Goal: Task Accomplishment & Management: Use online tool/utility

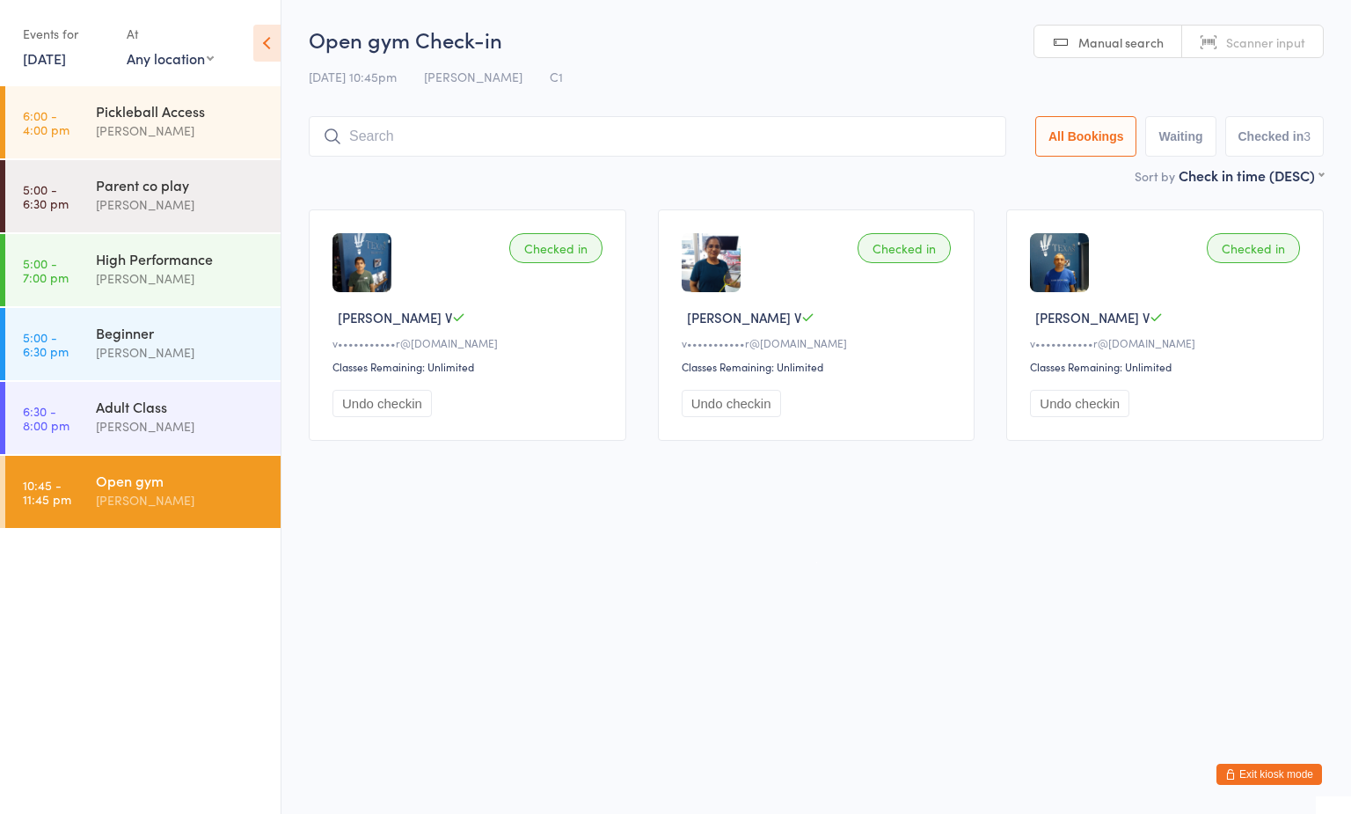
click at [199, 512] on div "Open gym [PERSON_NAME]" at bounding box center [188, 491] width 185 height 70
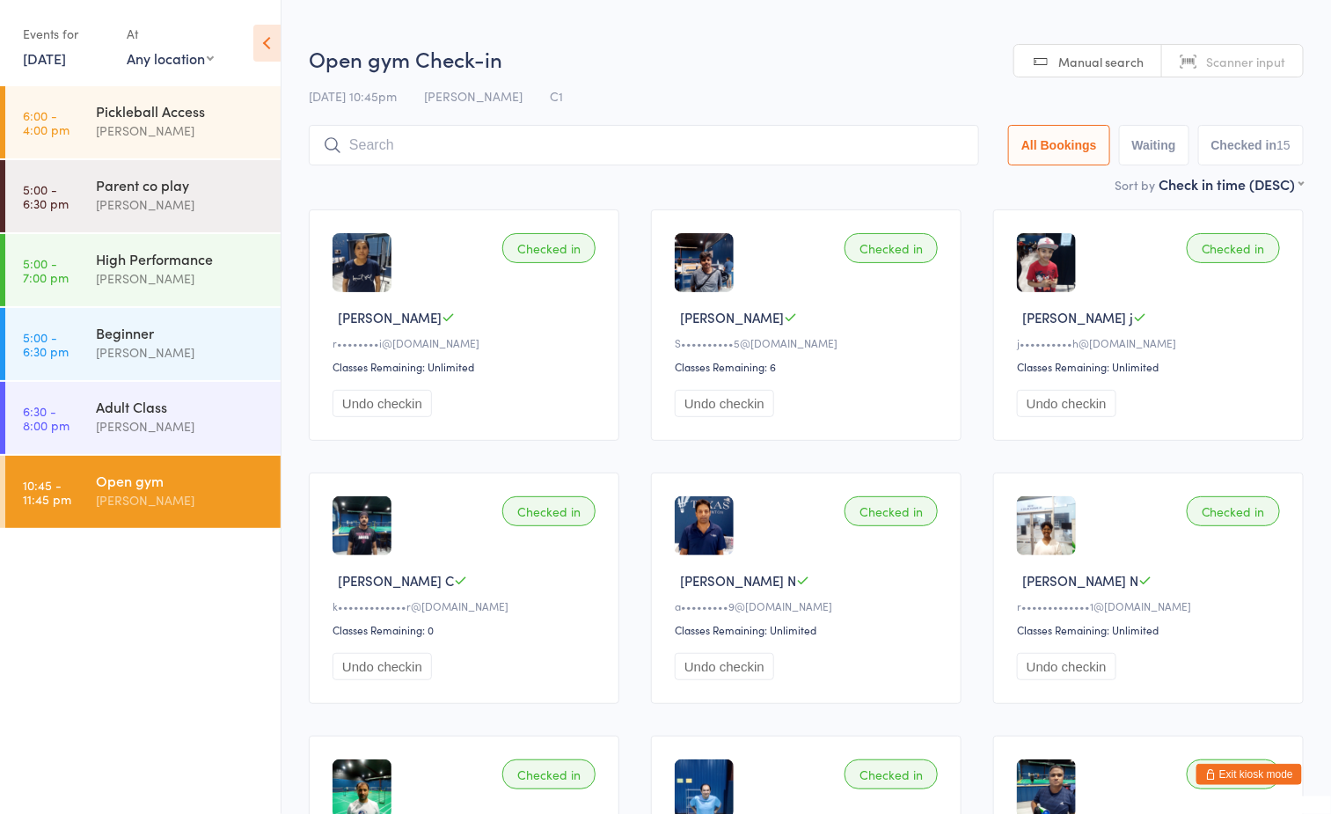
click at [603, 146] on input "search" at bounding box center [644, 145] width 670 height 40
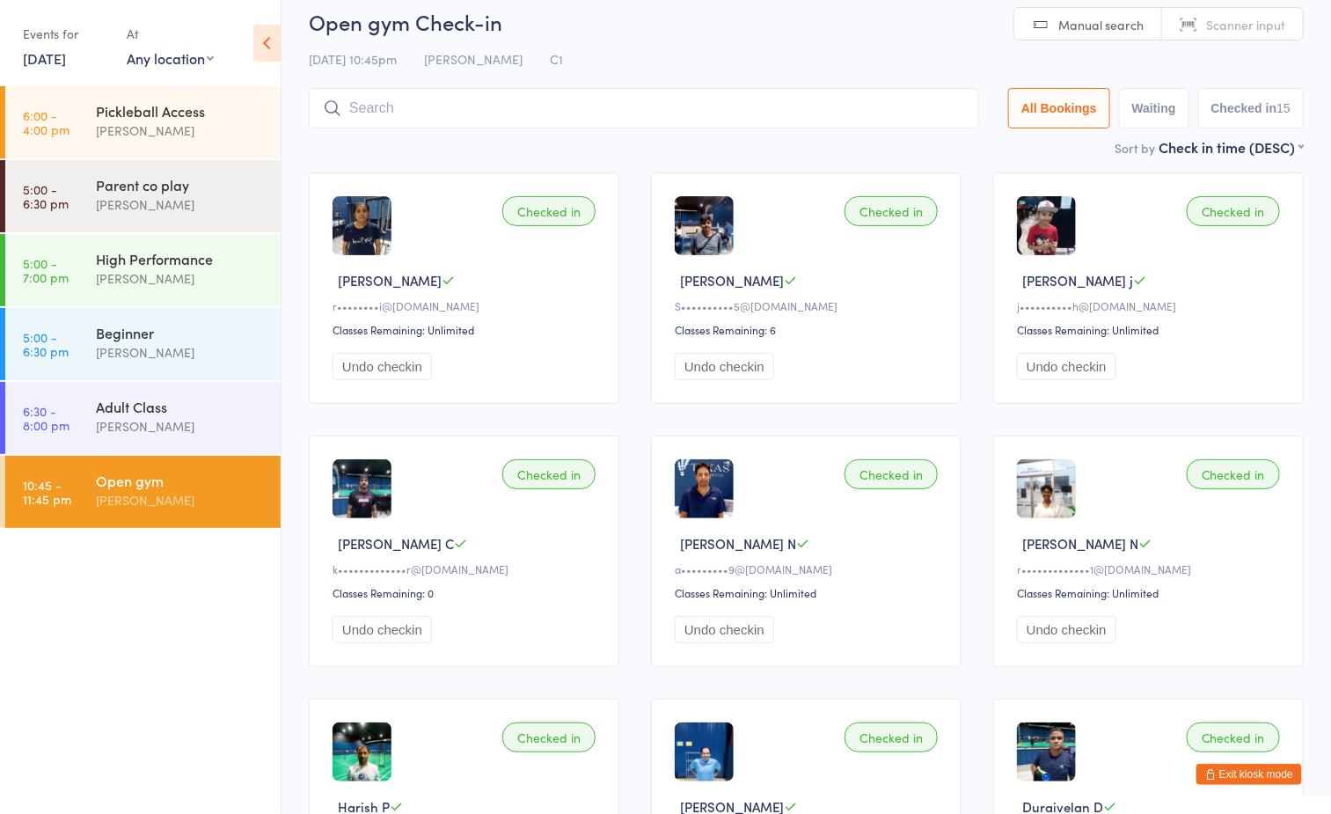
scroll to position [125, 0]
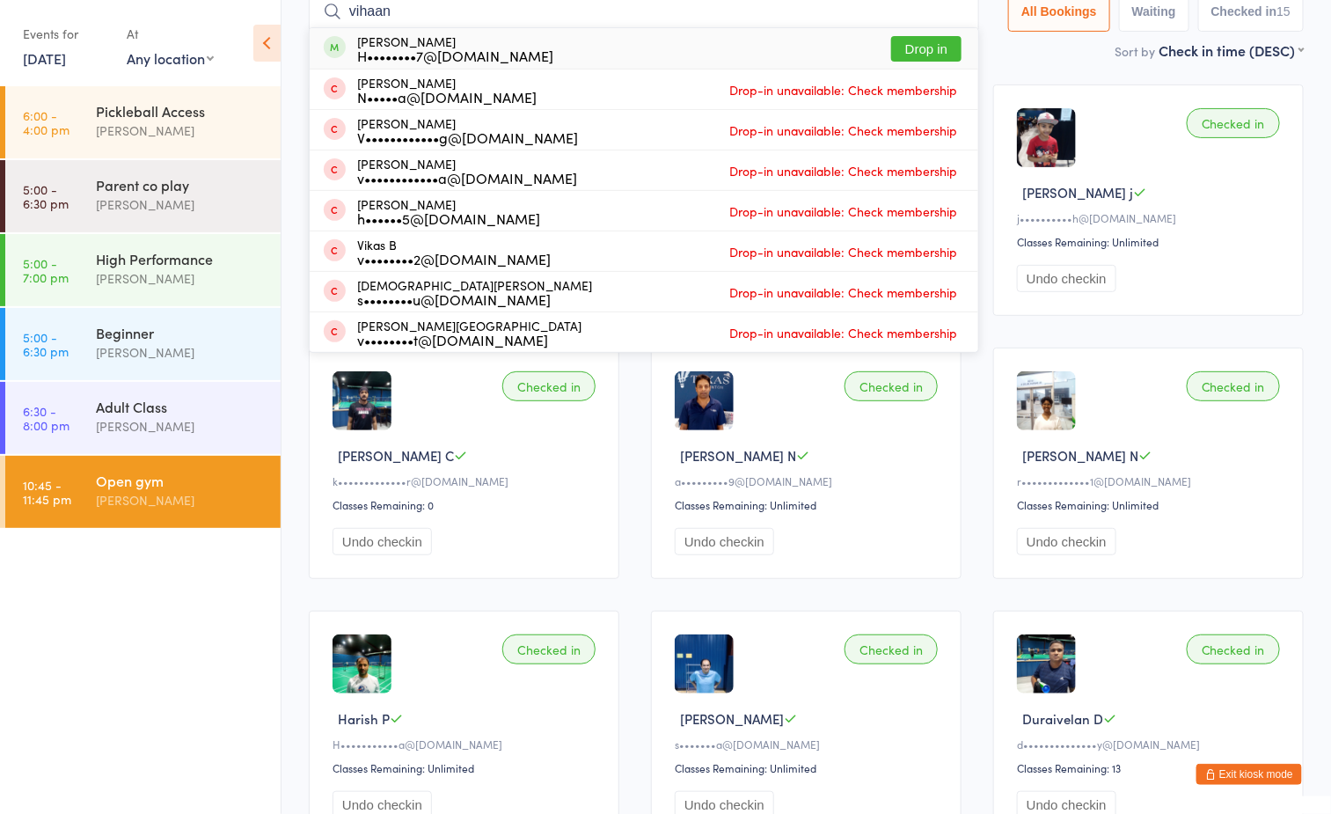
type input "vihaan"
click at [929, 56] on button "Drop in" at bounding box center [926, 49] width 70 height 26
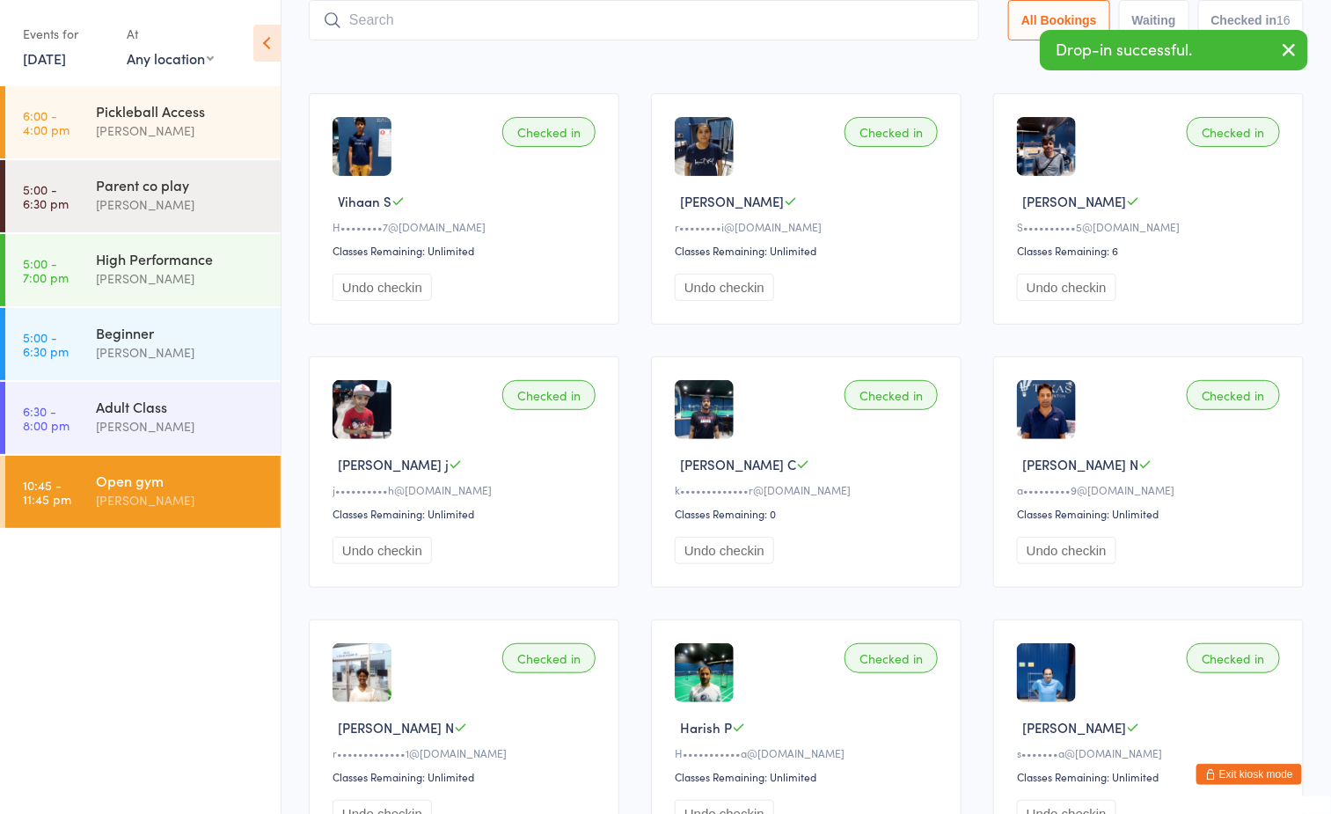
click at [824, 69] on div "Sort by Check in time (DESC) First name (ASC) First name (DESC) Last name (ASC)…" at bounding box center [806, 58] width 995 height 19
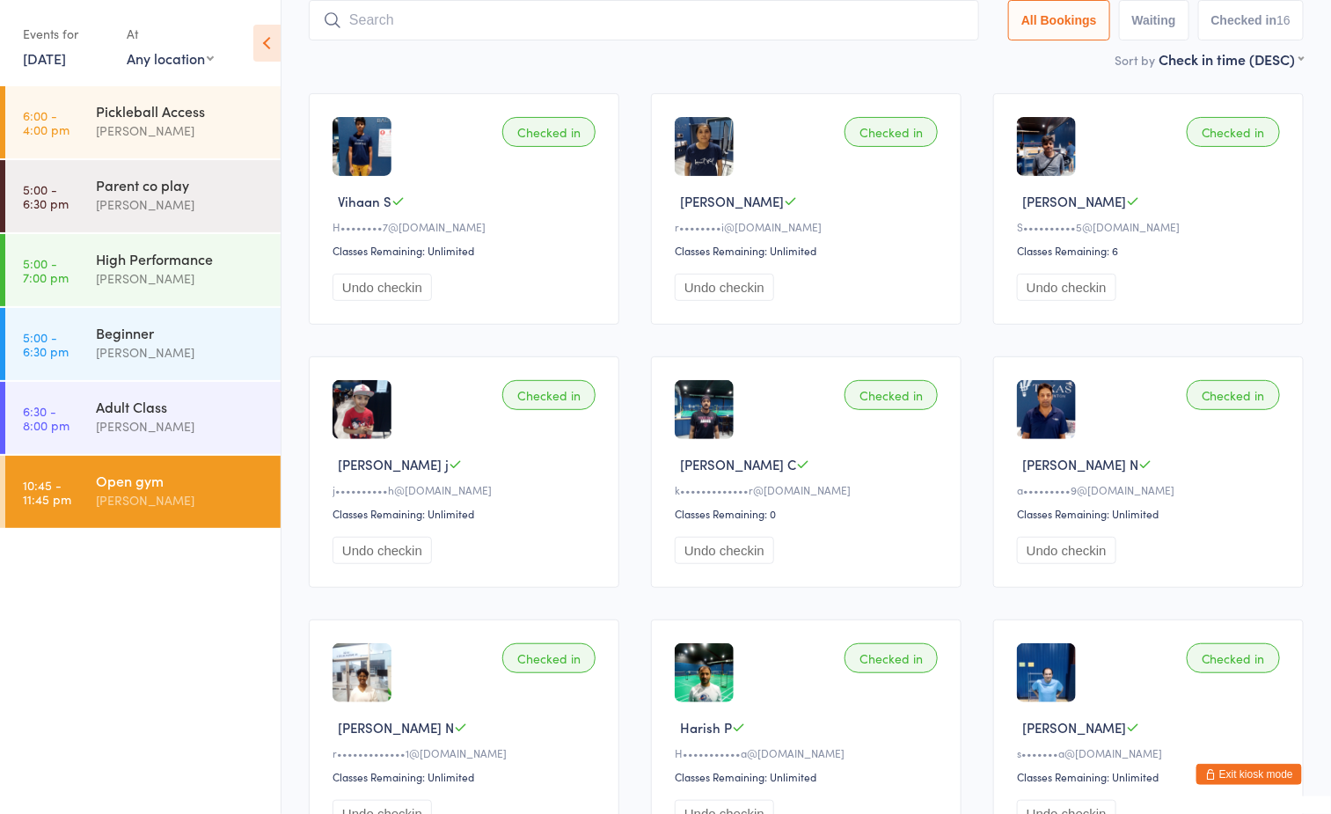
click at [727, 18] on input "search" at bounding box center [644, 20] width 670 height 40
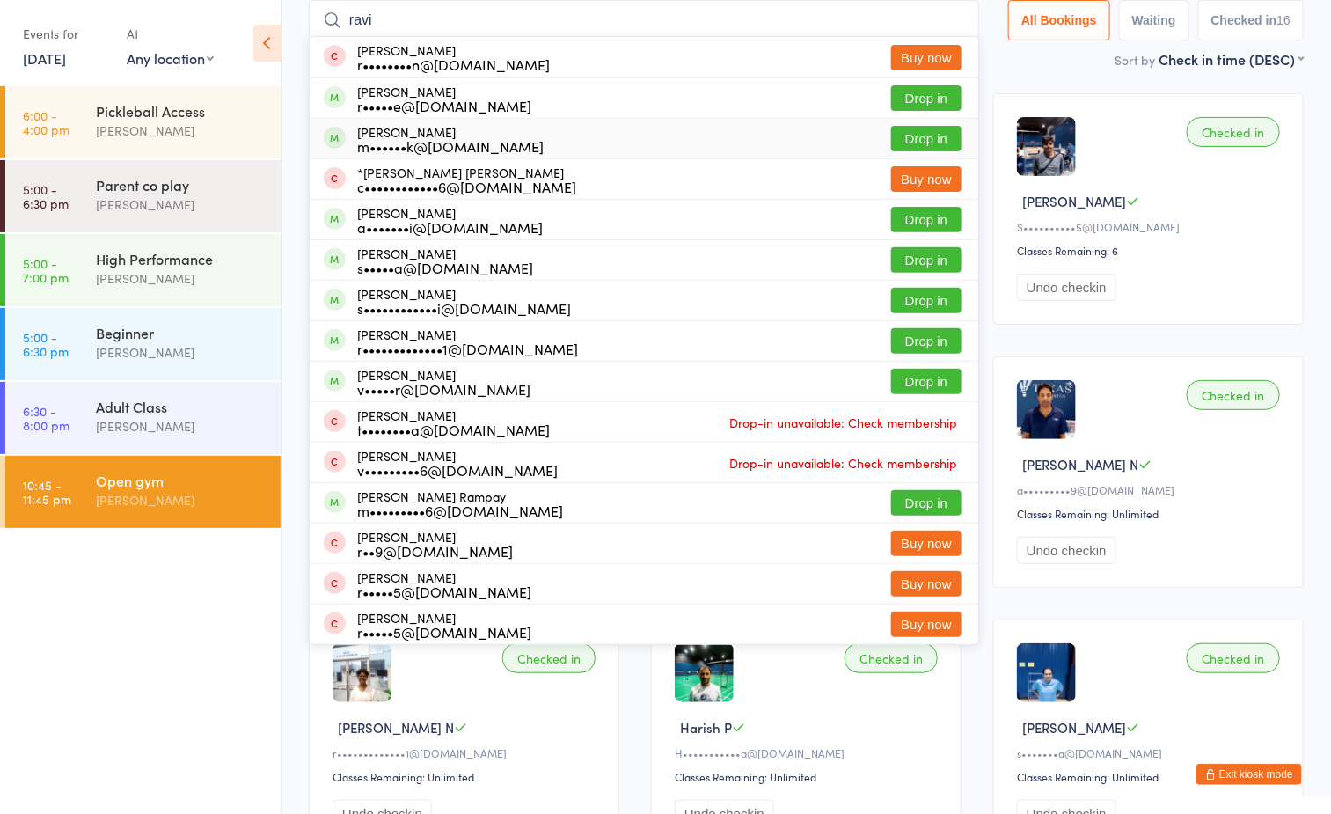
type input "ravi"
click at [906, 130] on button "Drop in" at bounding box center [926, 139] width 70 height 26
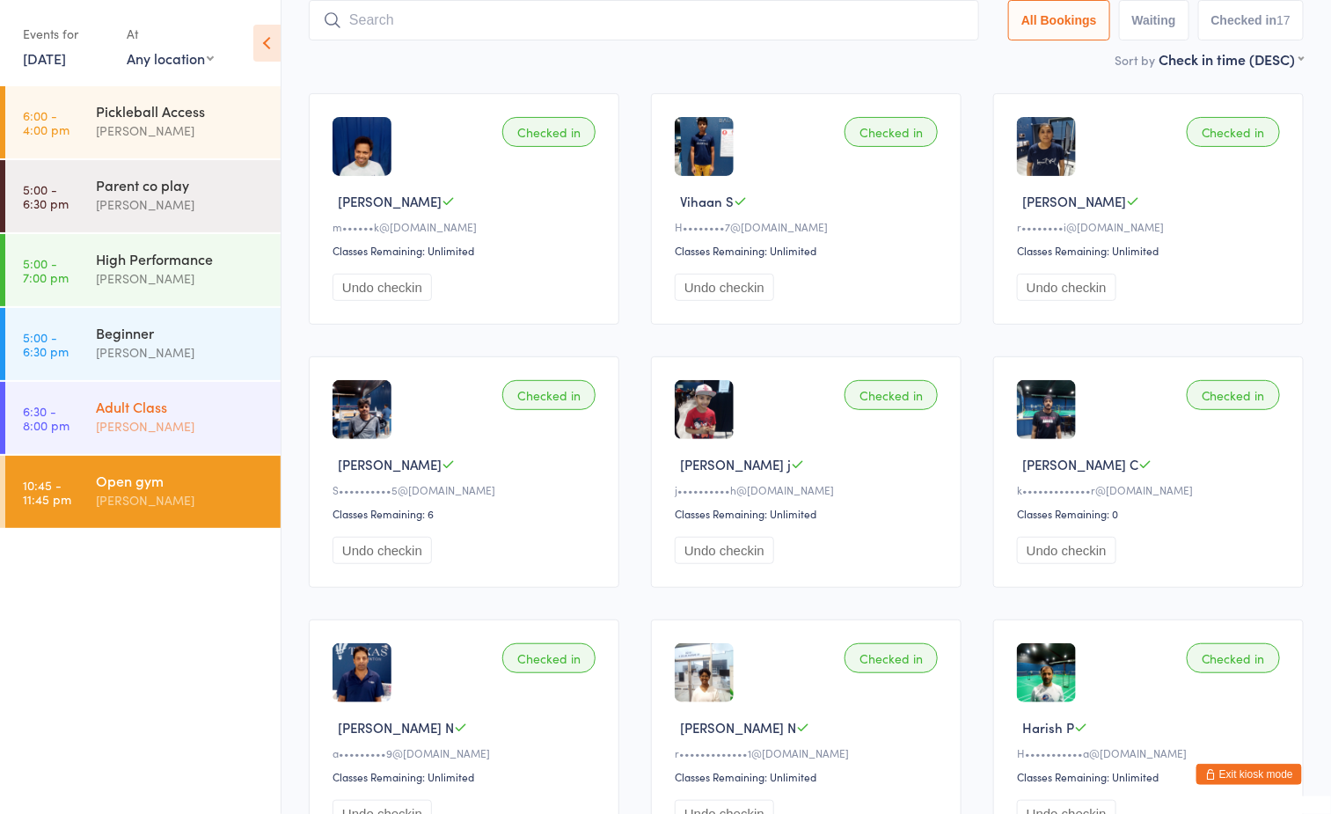
click at [174, 413] on div "Adult Class" at bounding box center [181, 406] width 170 height 19
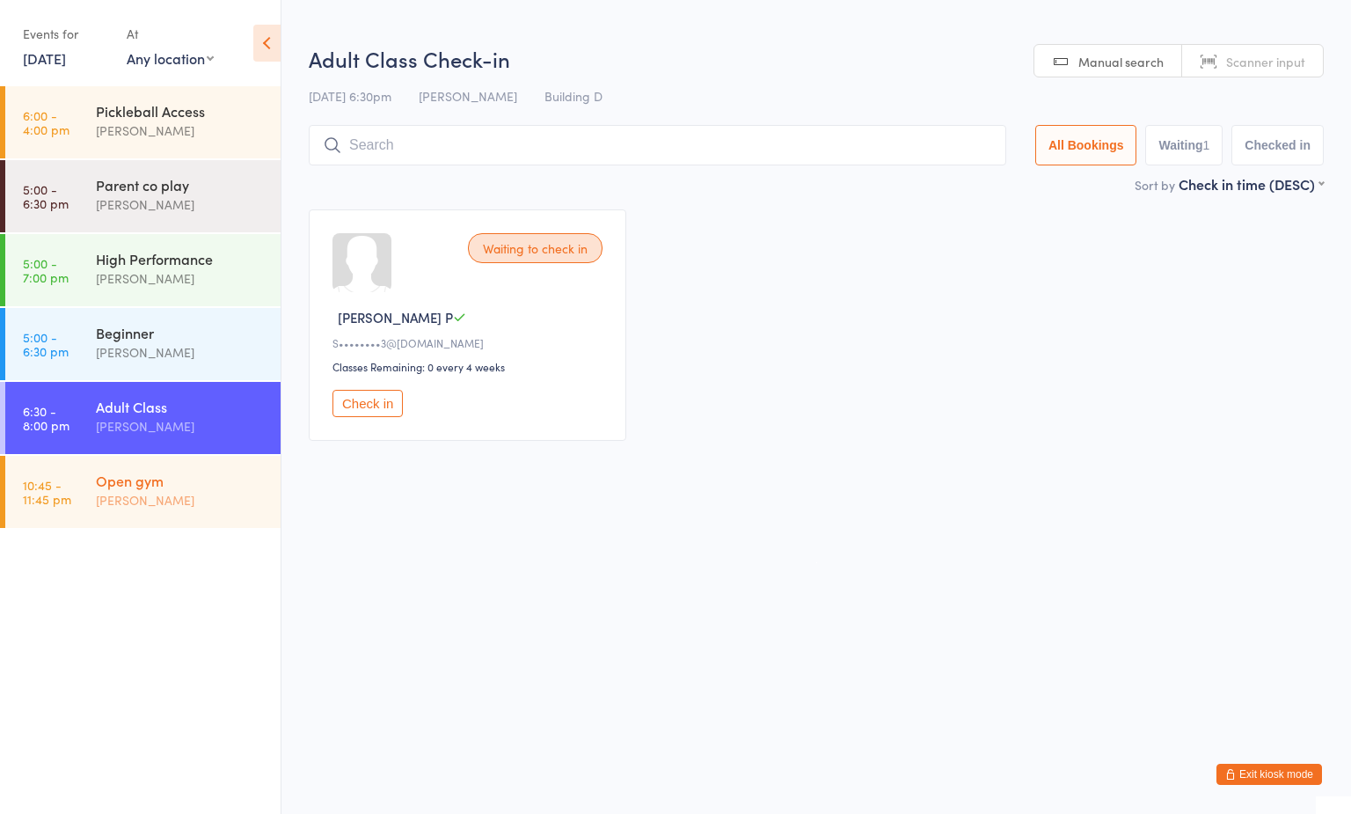
click at [180, 486] on div "Open gym" at bounding box center [181, 480] width 170 height 19
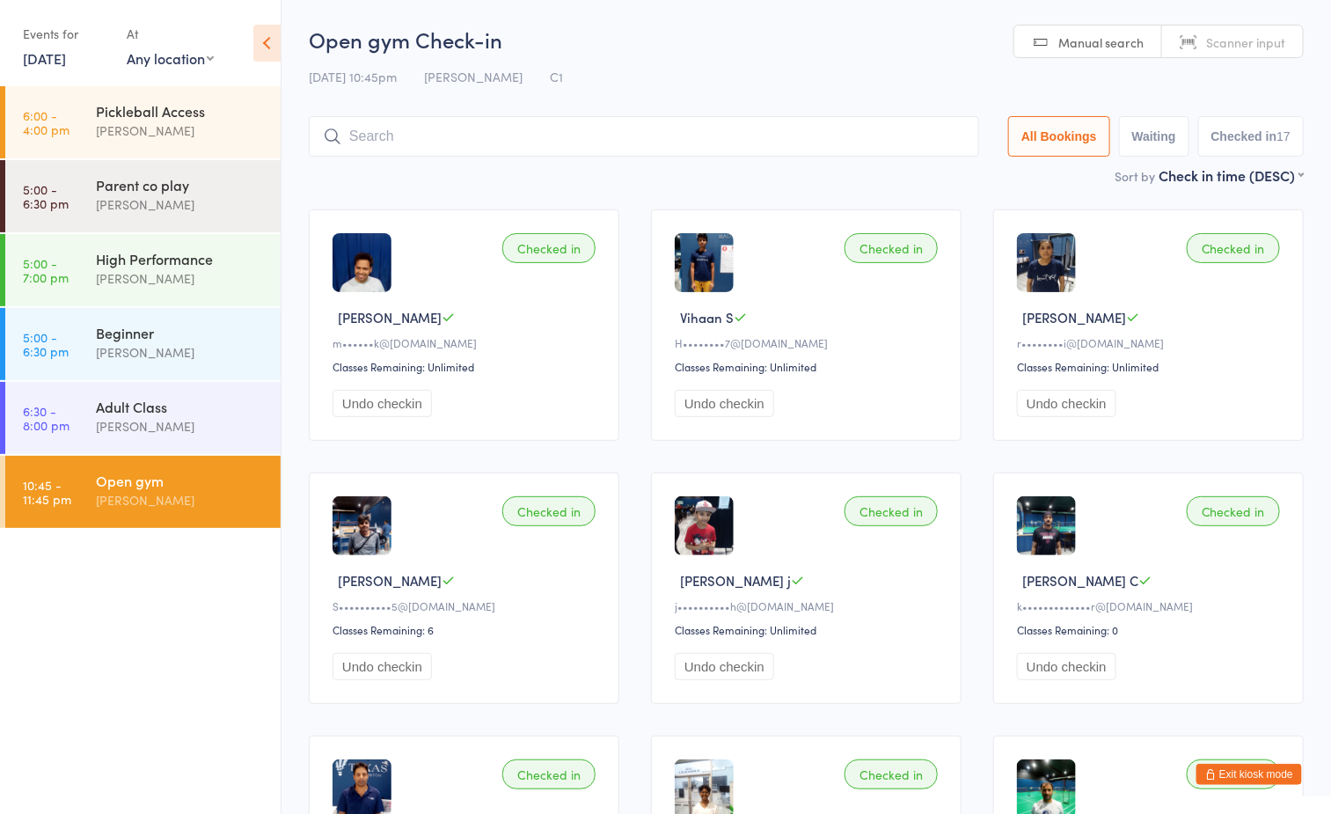
click at [663, 63] on div "[DATE] 10:45pm [PERSON_NAME] C1" at bounding box center [806, 76] width 995 height 29
click at [198, 502] on div "[PERSON_NAME]" at bounding box center [181, 500] width 170 height 20
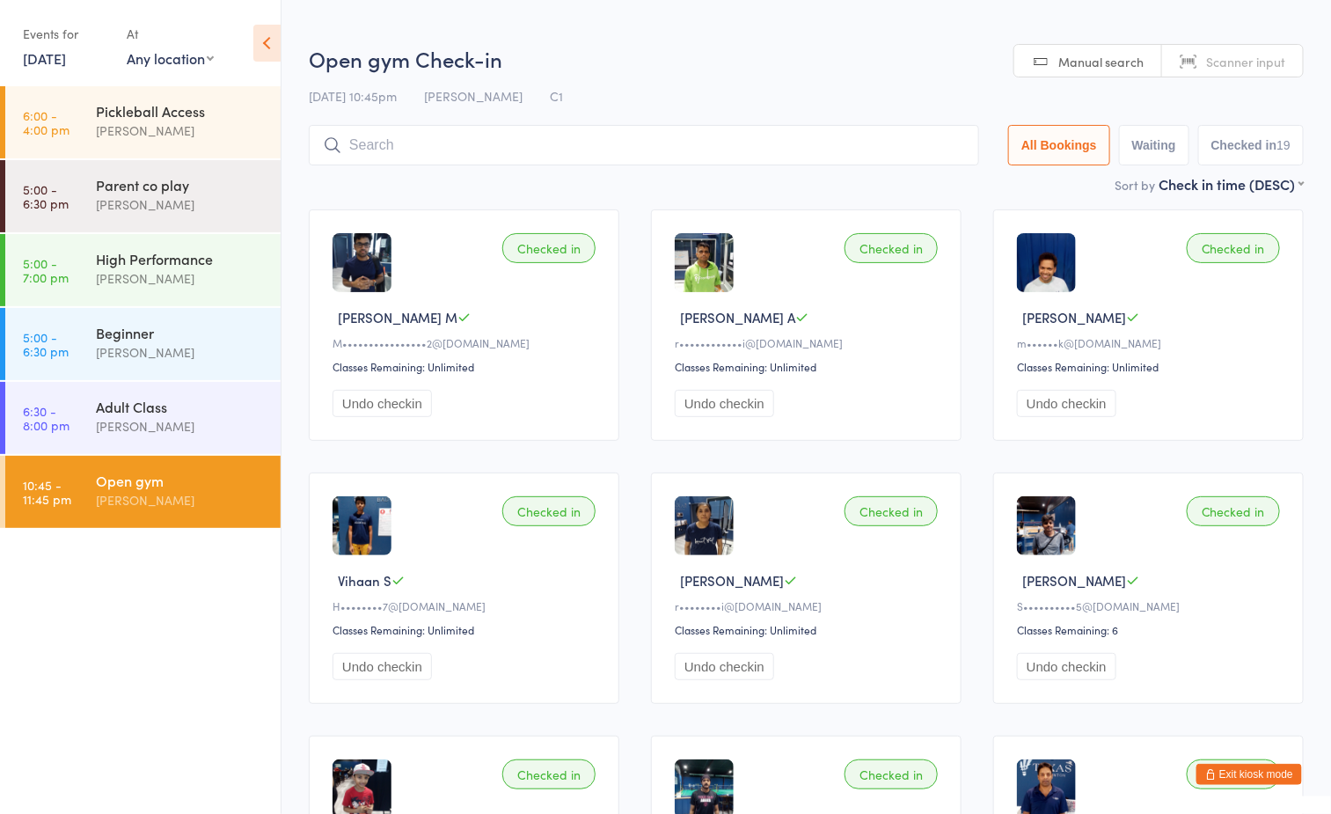
click at [719, 67] on h2 "Open gym Check-in" at bounding box center [806, 58] width 995 height 29
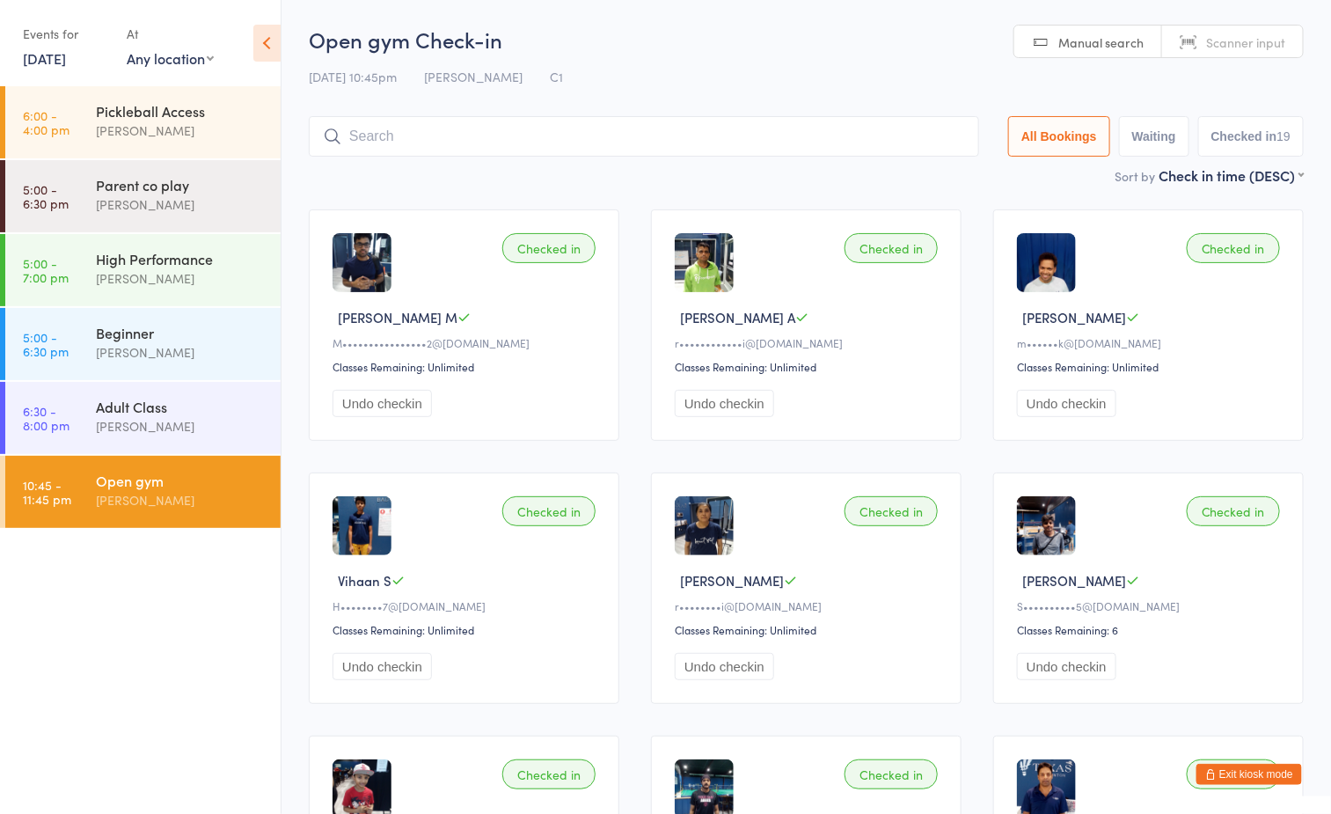
click at [106, 616] on ul "6:00 - 4:00 pm Pickleball Access [PERSON_NAME] 5:00 - 6:30 pm Parent co play [P…" at bounding box center [140, 450] width 281 height 728
click at [170, 496] on div "[PERSON_NAME]" at bounding box center [181, 500] width 170 height 20
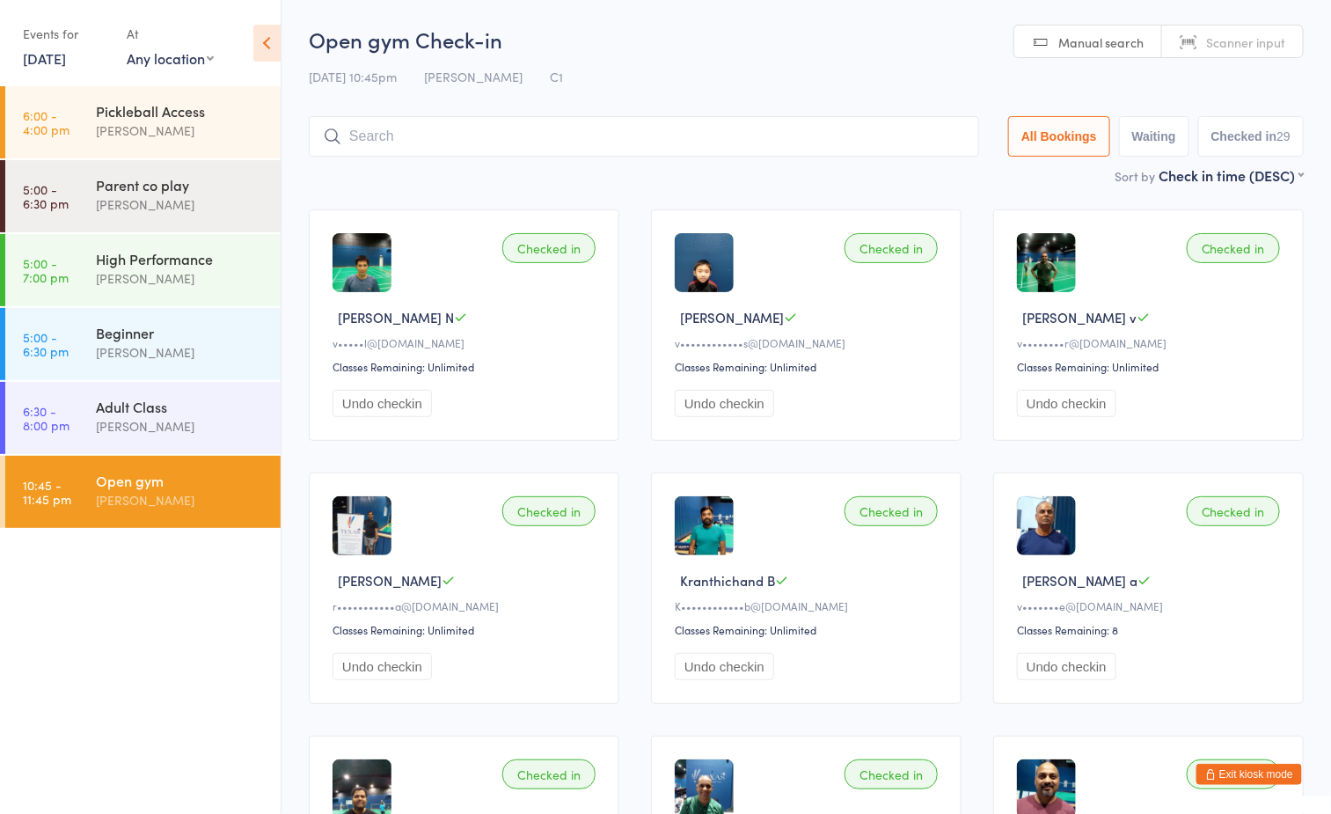
click at [703, 55] on div "Open gym Check-in [DATE] 10:45pm [PERSON_NAME] Tahtat C1 Manual search Scanner …" at bounding box center [806, 95] width 995 height 141
